Goal: Task Accomplishment & Management: Complete application form

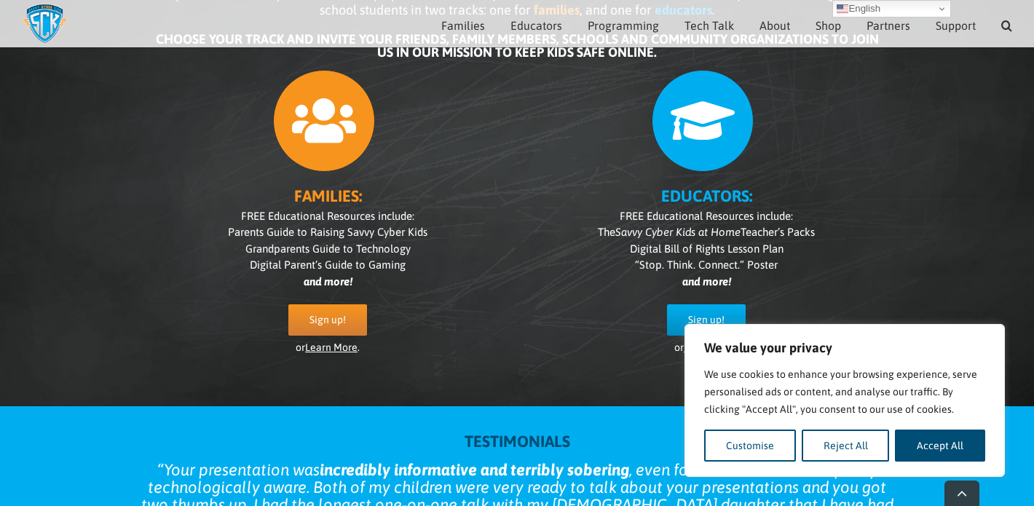
scroll to position [207, 0]
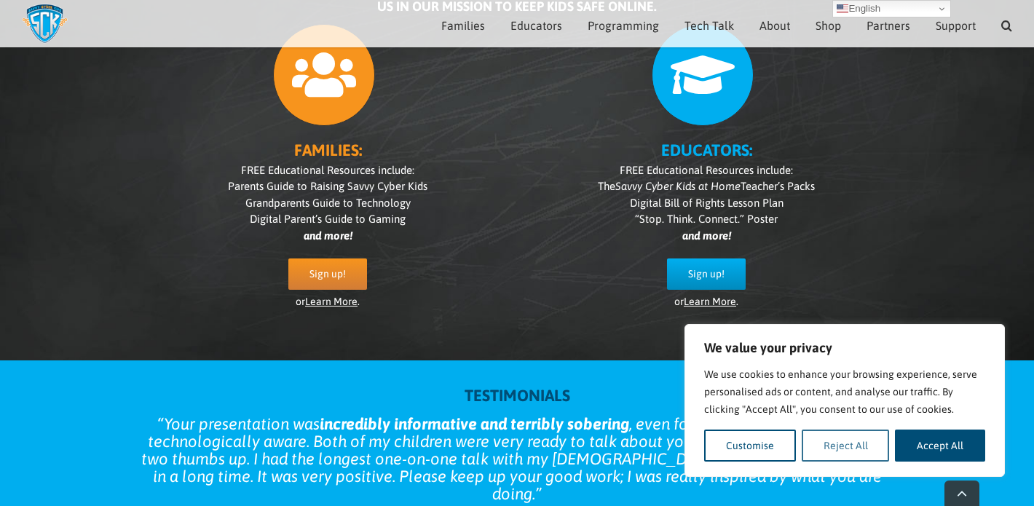
click at [840, 444] on button "Reject All" at bounding box center [846, 446] width 88 height 32
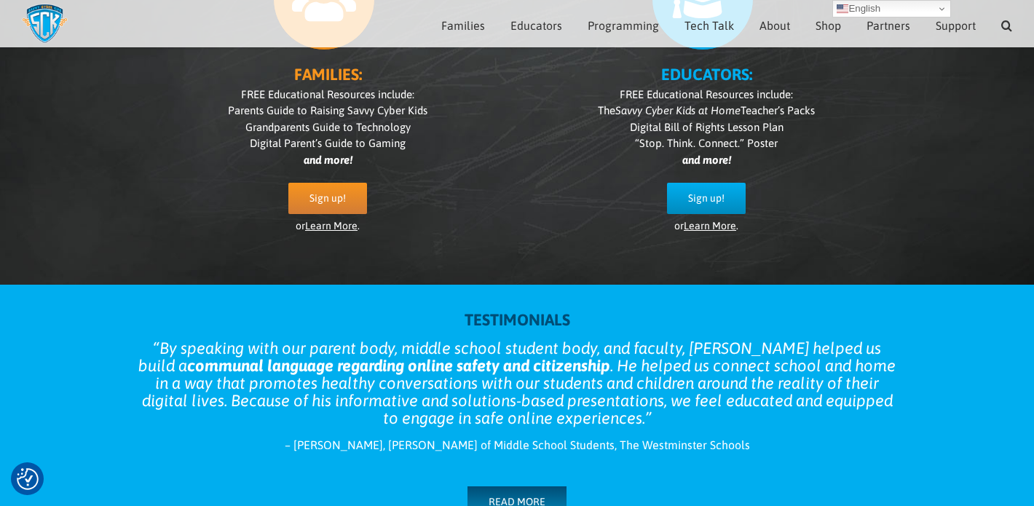
scroll to position [0, 0]
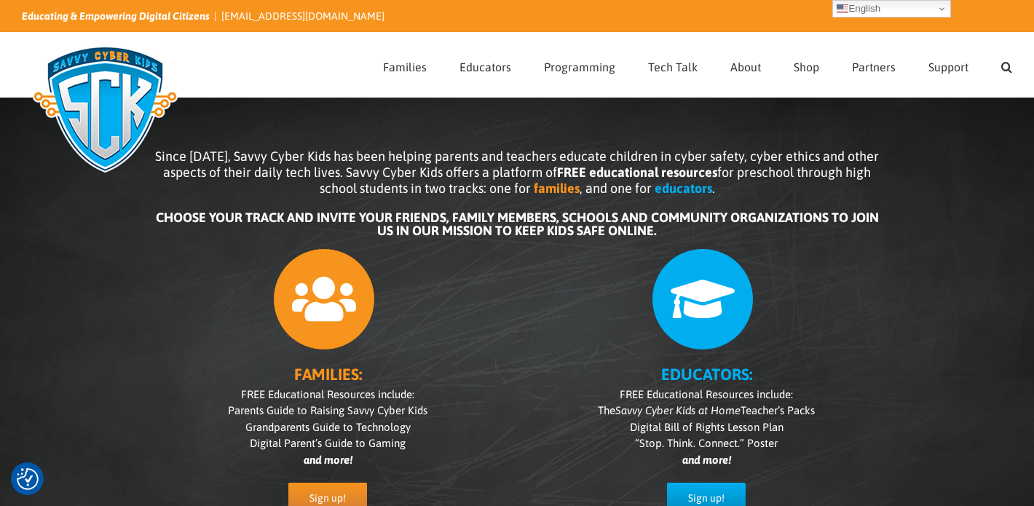
click at [706, 340] on icon at bounding box center [703, 299] width 103 height 103
click at [697, 376] on b "EDUCATORS:" at bounding box center [706, 374] width 91 height 19
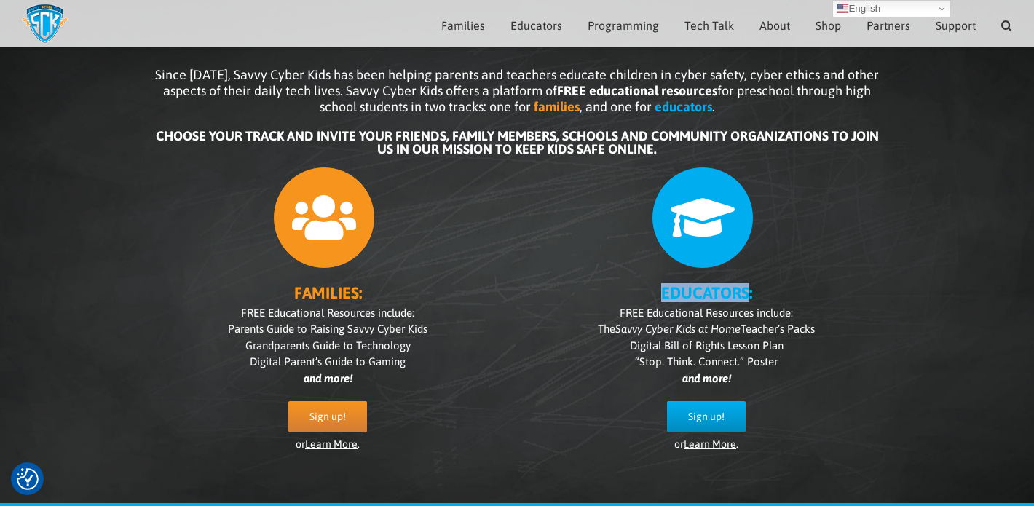
scroll to position [66, 0]
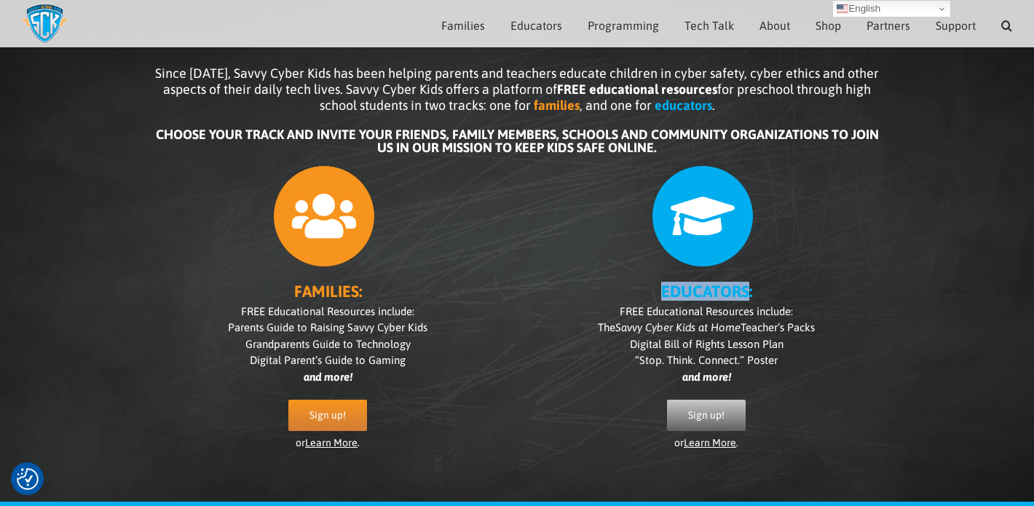
click at [707, 415] on span "Sign up!" at bounding box center [706, 415] width 36 height 12
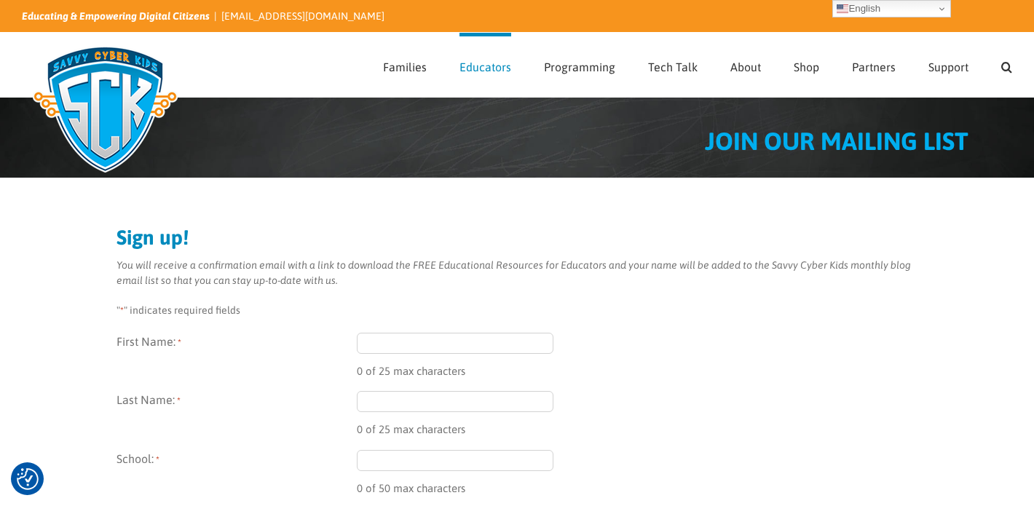
click at [387, 344] on input "First Name: *" at bounding box center [455, 343] width 197 height 21
type input "Celia"
click at [387, 394] on input "Last Name: *" at bounding box center [455, 401] width 197 height 21
type input "Ingelido"
click at [374, 468] on input "School: *" at bounding box center [455, 460] width 197 height 21
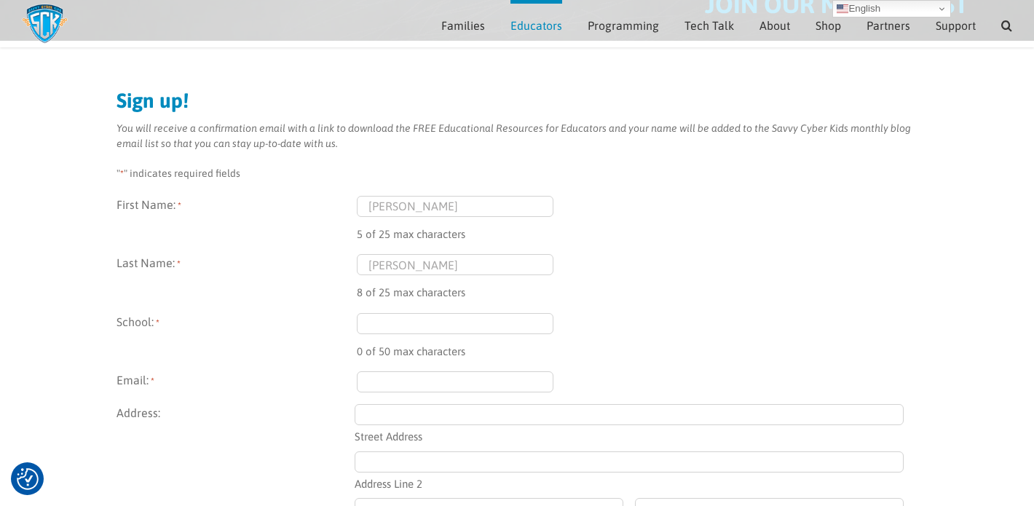
scroll to position [121, 0]
type input "Barnesville School"
click at [374, 378] on input "Email: *" at bounding box center [455, 380] width 197 height 21
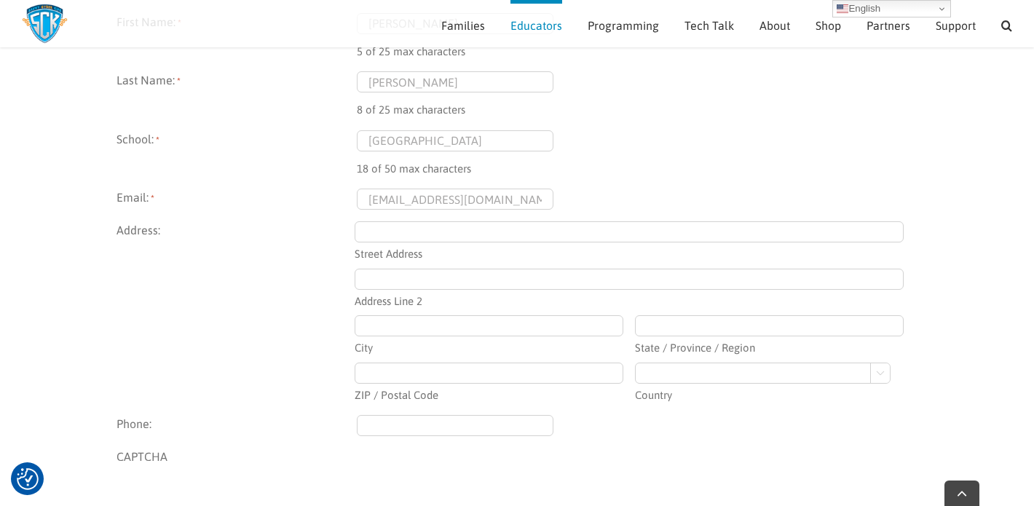
scroll to position [321, 0]
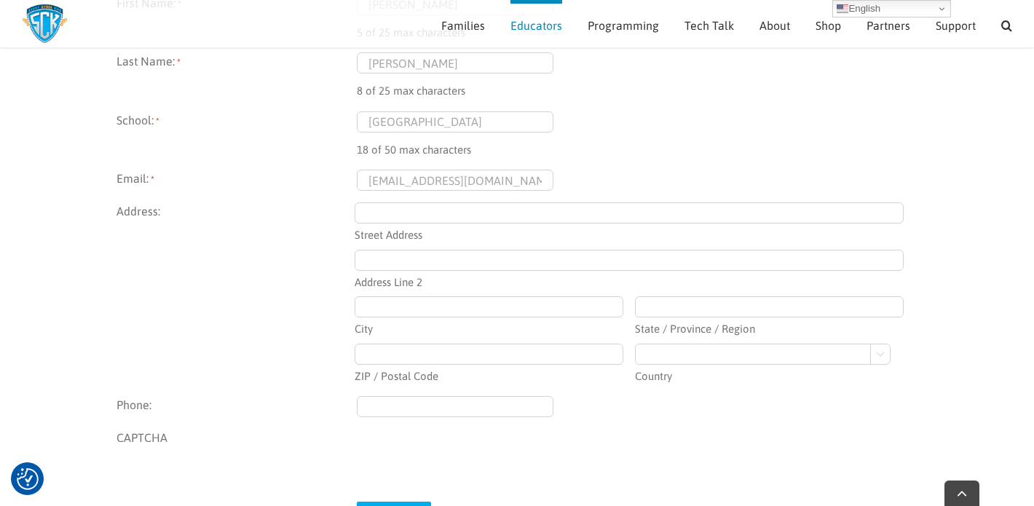
type input "cingelido@barnesvilleschool.org"
click at [382, 213] on input "Street Address" at bounding box center [630, 212] width 550 height 21
type input "21830 Peach Tree Road"
click at [366, 351] on input "ZIP / Postal Code" at bounding box center [489, 354] width 269 height 21
type input "Barnesville, MD"
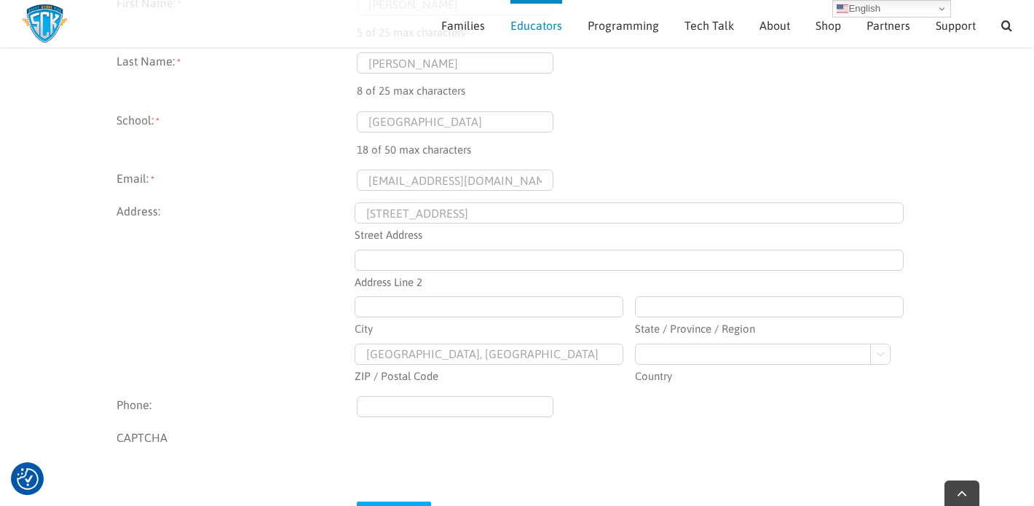
click at [881, 351] on select "Afghanistan Albania Algeria American Samoa Andorra Angola Anguilla Antarctica A…" at bounding box center [763, 354] width 256 height 21
select select "United States"
click at [635, 344] on select "Afghanistan Albania Algeria American Samoa Andorra Angola Anguilla Antarctica A…" at bounding box center [763, 354] width 256 height 21
type input "(443) 605-9592"
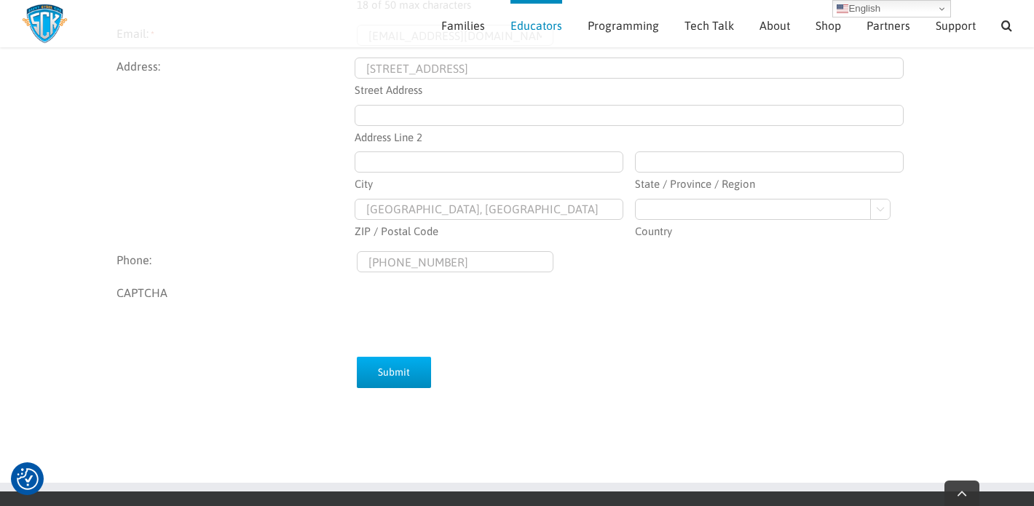
scroll to position [495, 0]
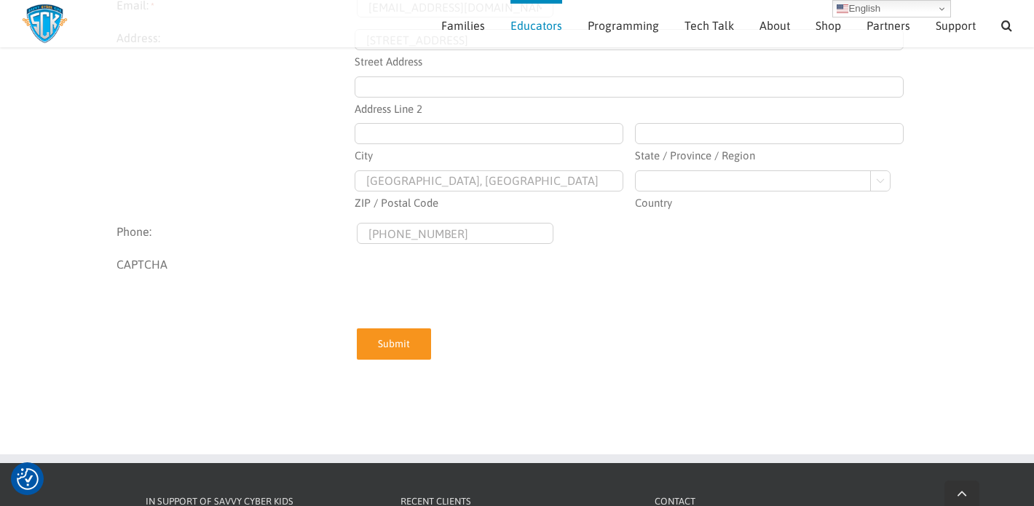
click at [386, 347] on input "Submit" at bounding box center [394, 343] width 74 height 31
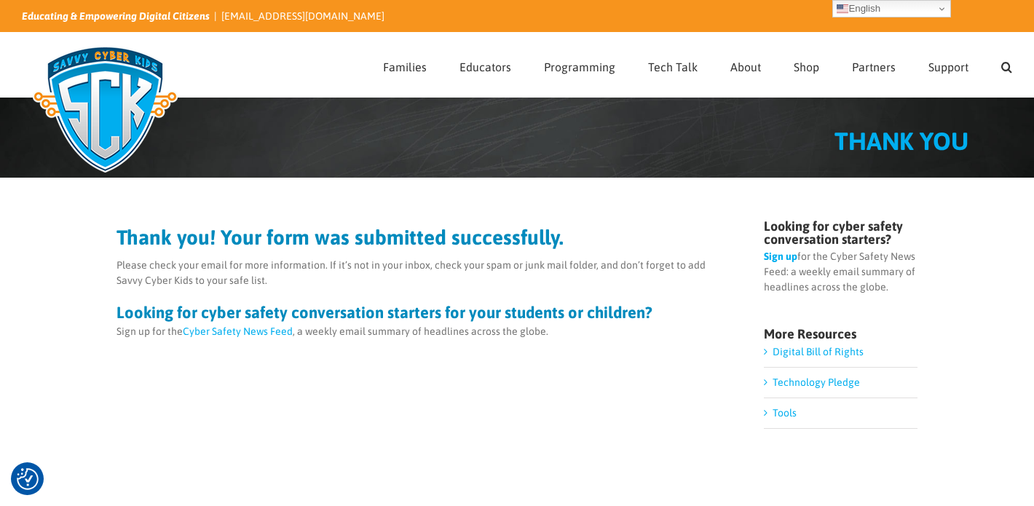
click at [786, 414] on link "Tools" at bounding box center [785, 413] width 24 height 12
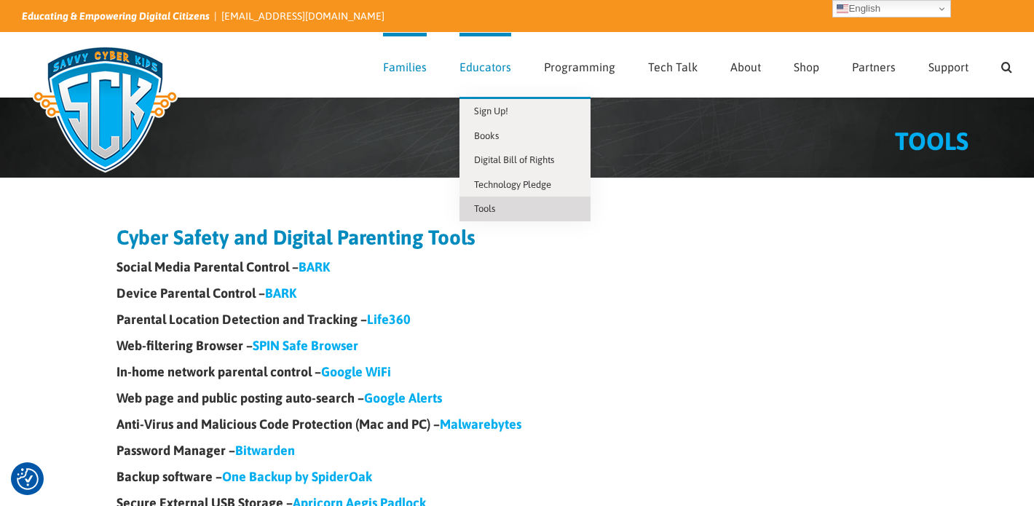
click at [489, 211] on span "Tools" at bounding box center [484, 208] width 21 height 11
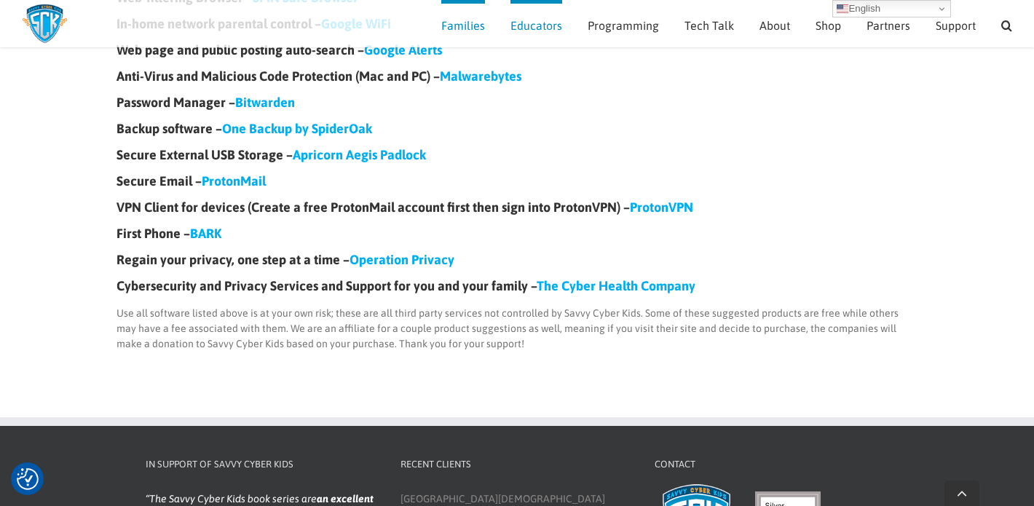
scroll to position [331, 0]
